Goal: Information Seeking & Learning: Find specific fact

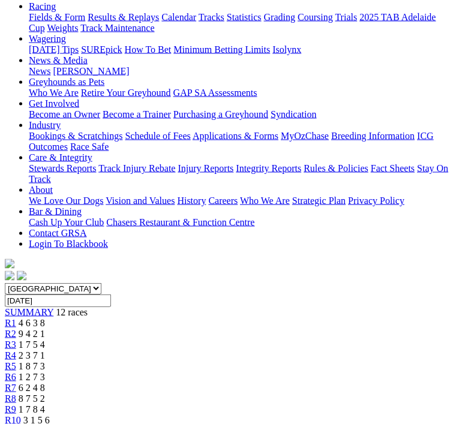
scroll to position [141, 0]
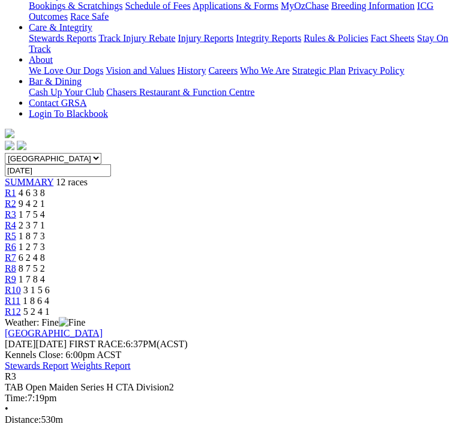
scroll to position [271, 0]
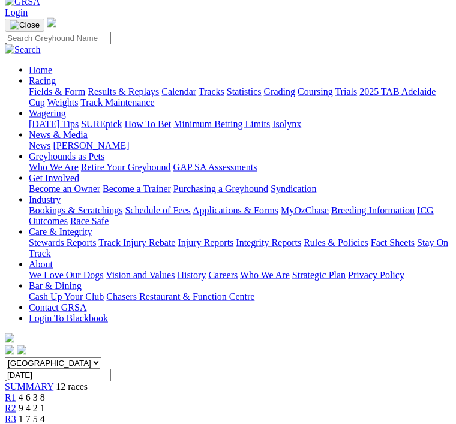
scroll to position [67, 0]
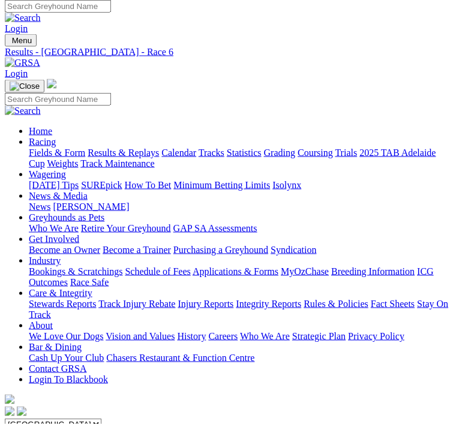
scroll to position [5, 0]
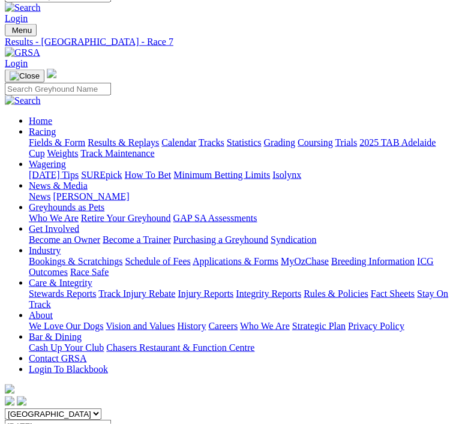
scroll to position [19, 0]
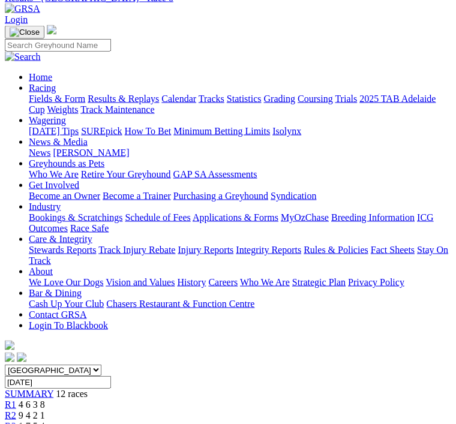
scroll to position [61, 0]
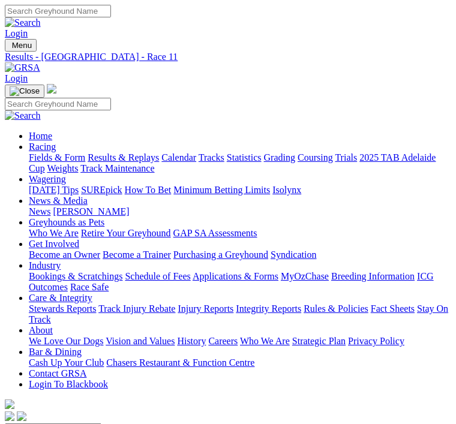
scroll to position [0, 92]
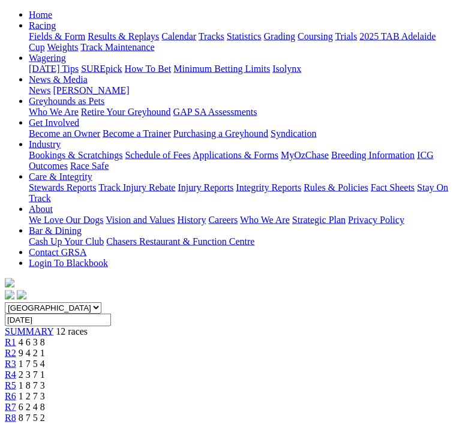
scroll to position [125, 0]
